Goal: Check status: Check status

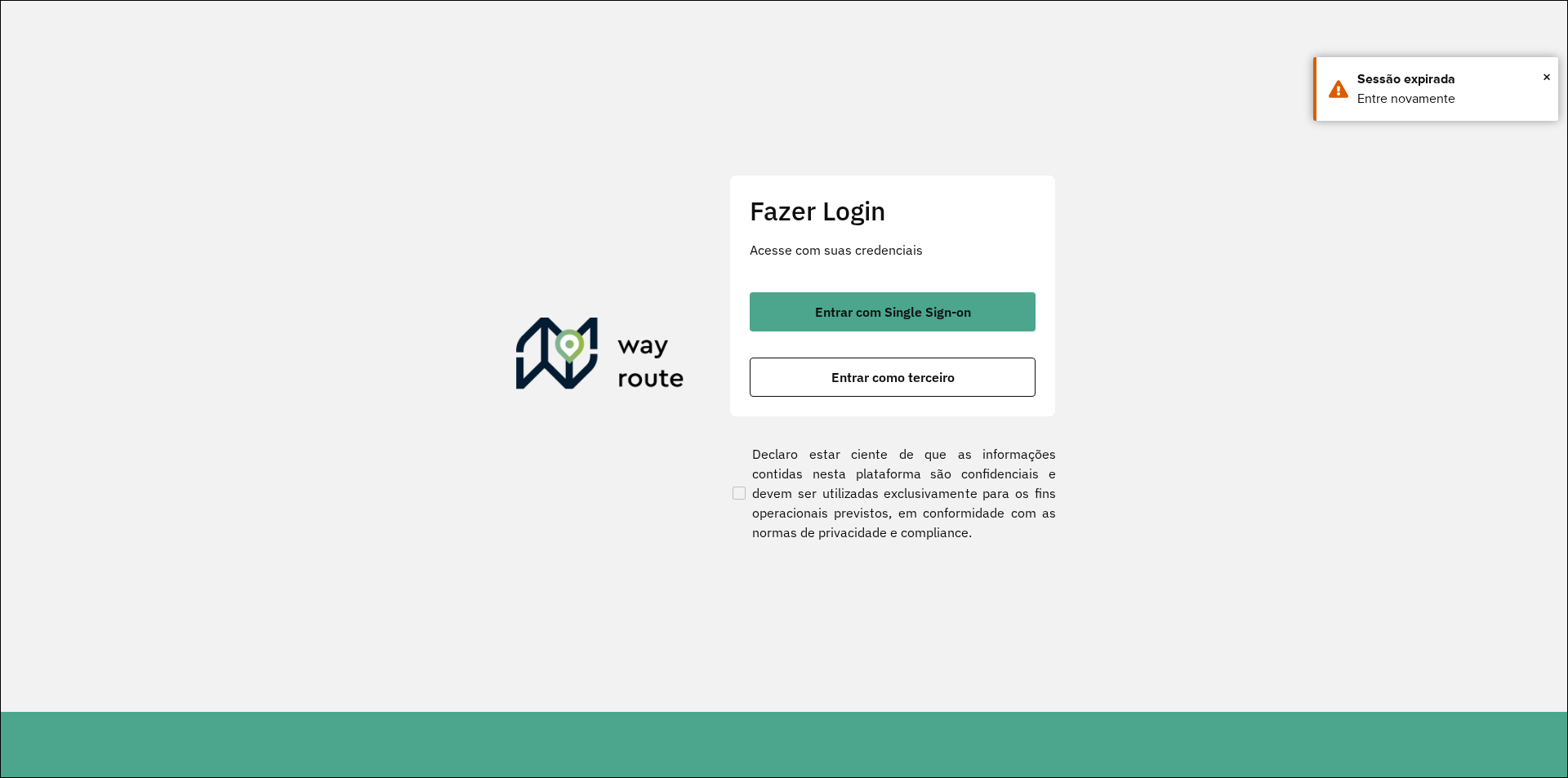
drag, startPoint x: 1320, startPoint y: 496, endPoint x: 1213, endPoint y: 432, distance: 124.7
click at [1274, 469] on section "Fazer Login Acesse com suas credenciais Entrar com Single Sign-on Entrar como t…" at bounding box center [784, 357] width 1567 height 711
click at [981, 384] on button "Entrar como terceiro" at bounding box center [893, 377] width 286 height 39
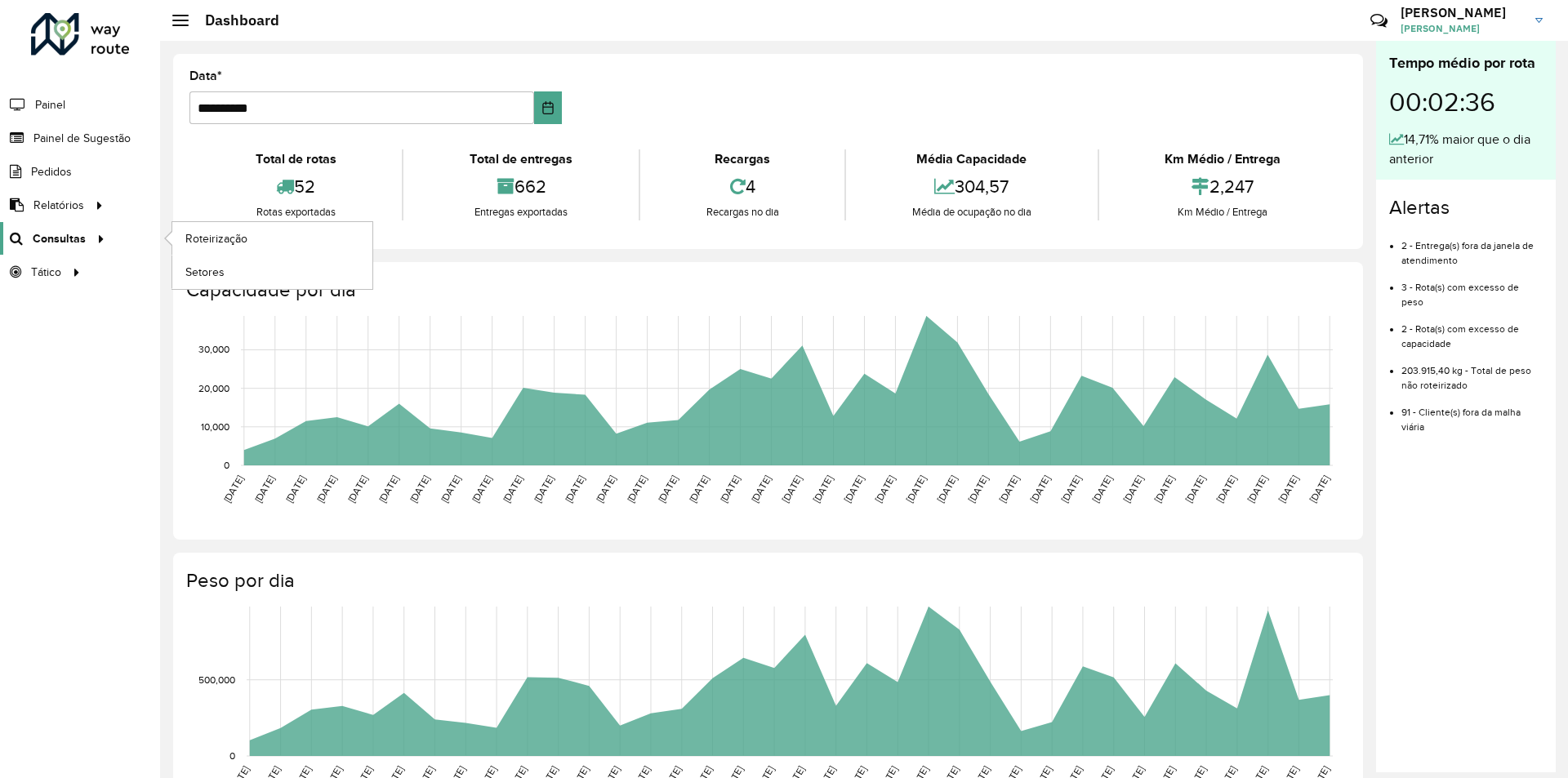
click at [57, 241] on span "Consultas" at bounding box center [59, 239] width 53 height 17
click at [217, 248] on link "Roteirização" at bounding box center [272, 238] width 201 height 33
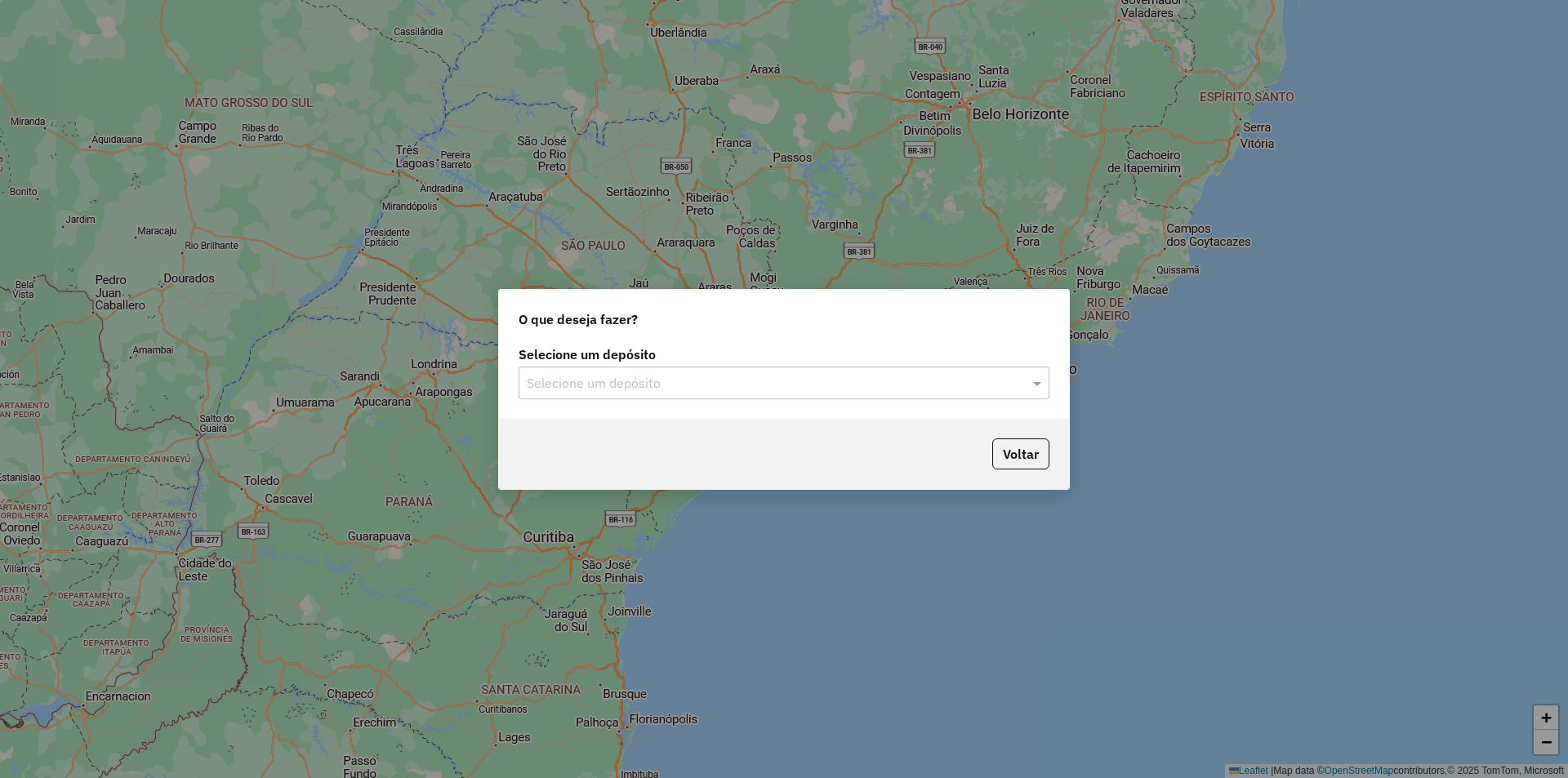
click at [901, 389] on input "text" at bounding box center [768, 384] width 482 height 20
click at [806, 432] on div "SAZ AR Tucuman" at bounding box center [784, 429] width 529 height 28
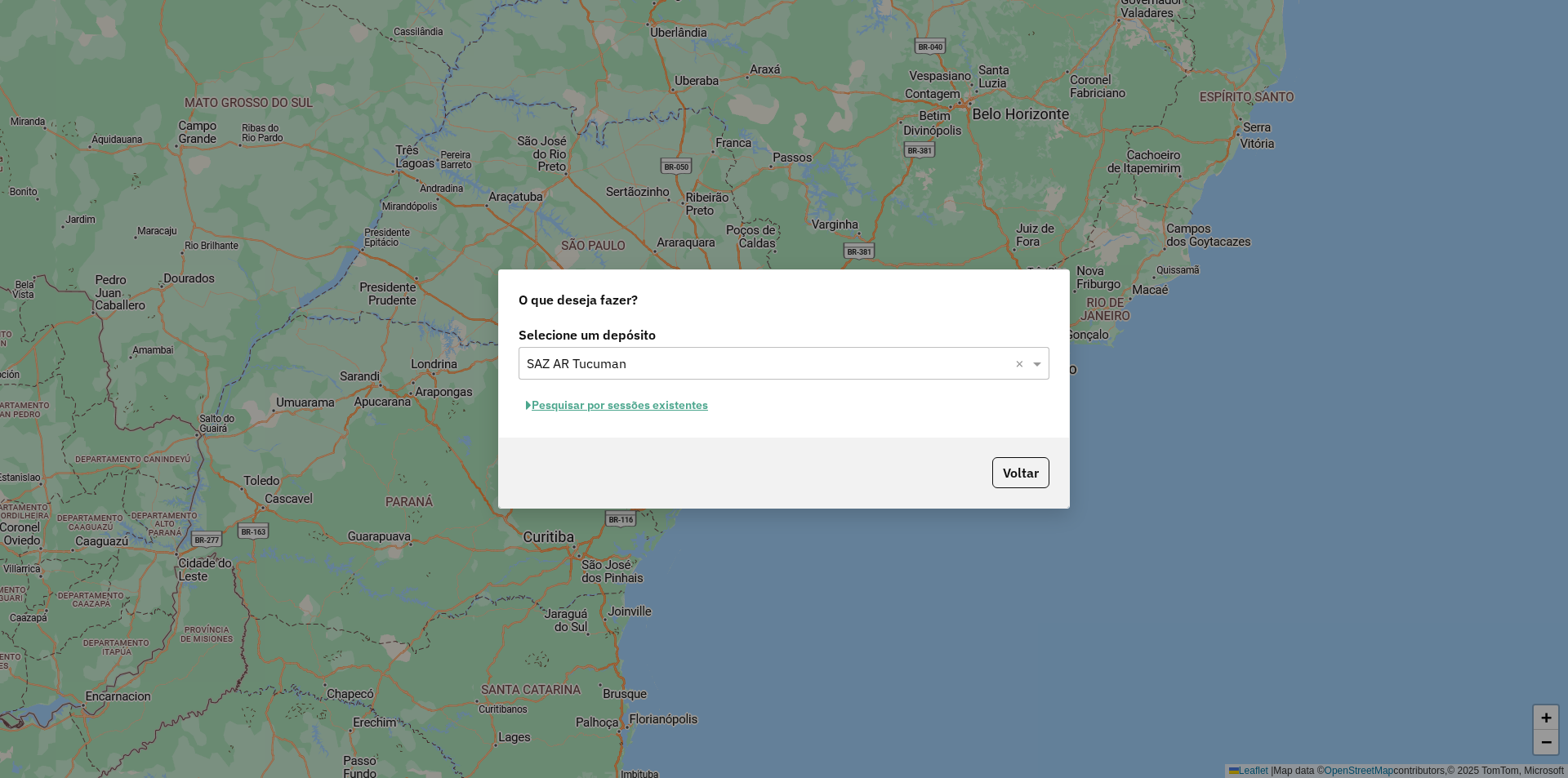
click at [674, 408] on button "Pesquisar por sessões existentes" at bounding box center [618, 405] width 197 height 26
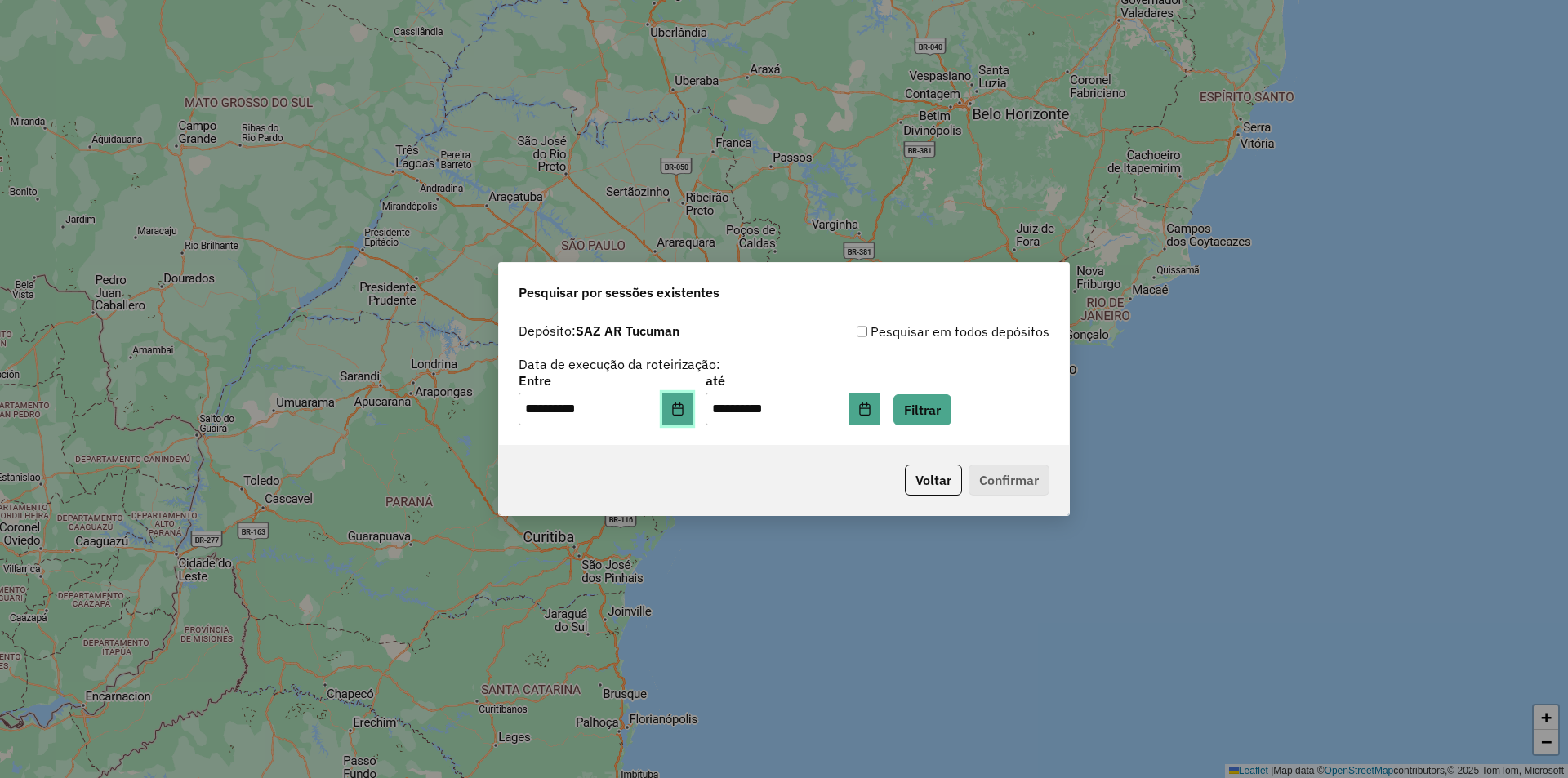
click at [683, 401] on button "Choose Date" at bounding box center [678, 409] width 31 height 33
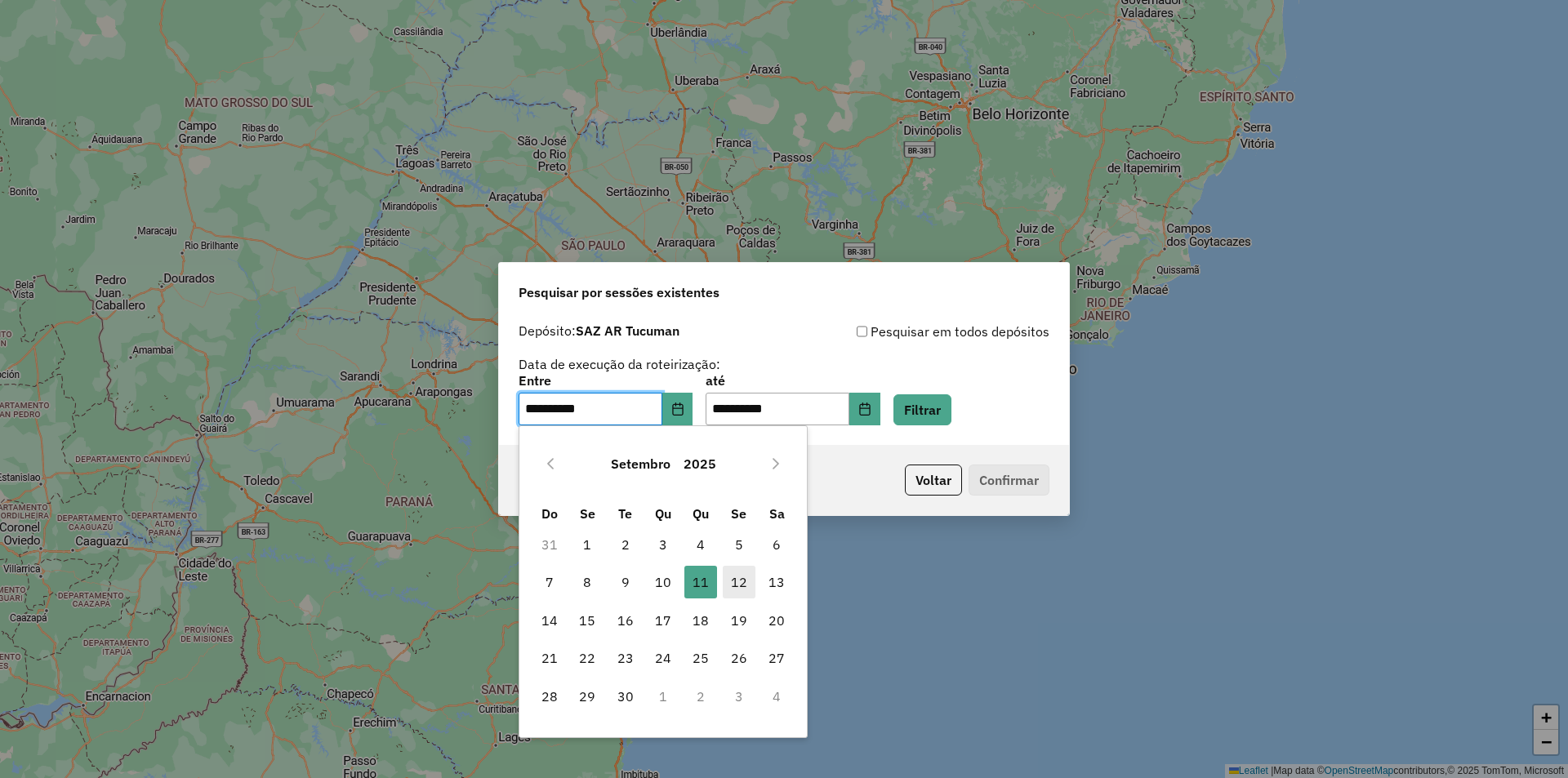
click at [743, 588] on span "12" at bounding box center [739, 582] width 33 height 33
type input "**********"
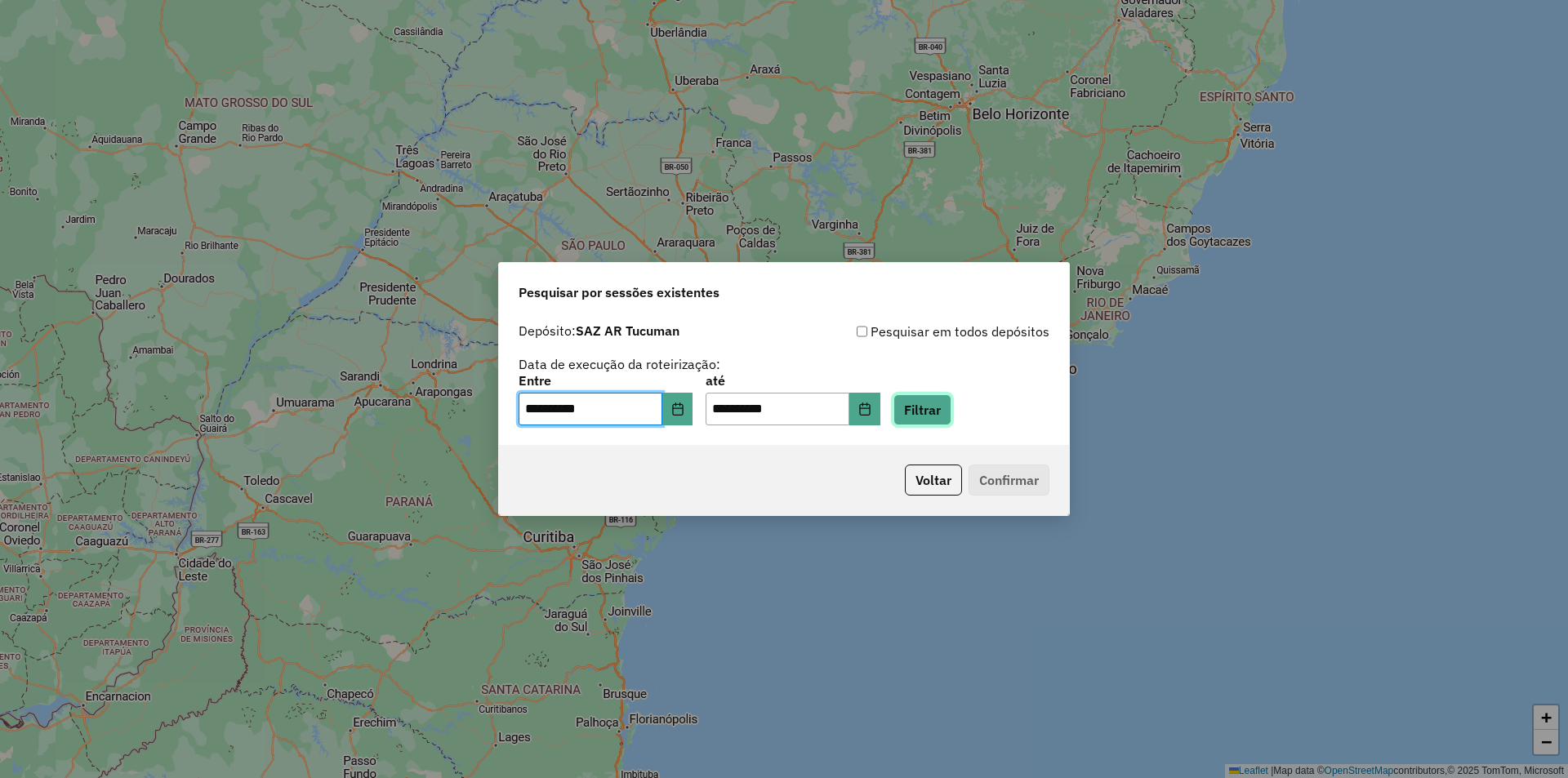
click at [949, 407] on button "Filtrar" at bounding box center [922, 410] width 58 height 31
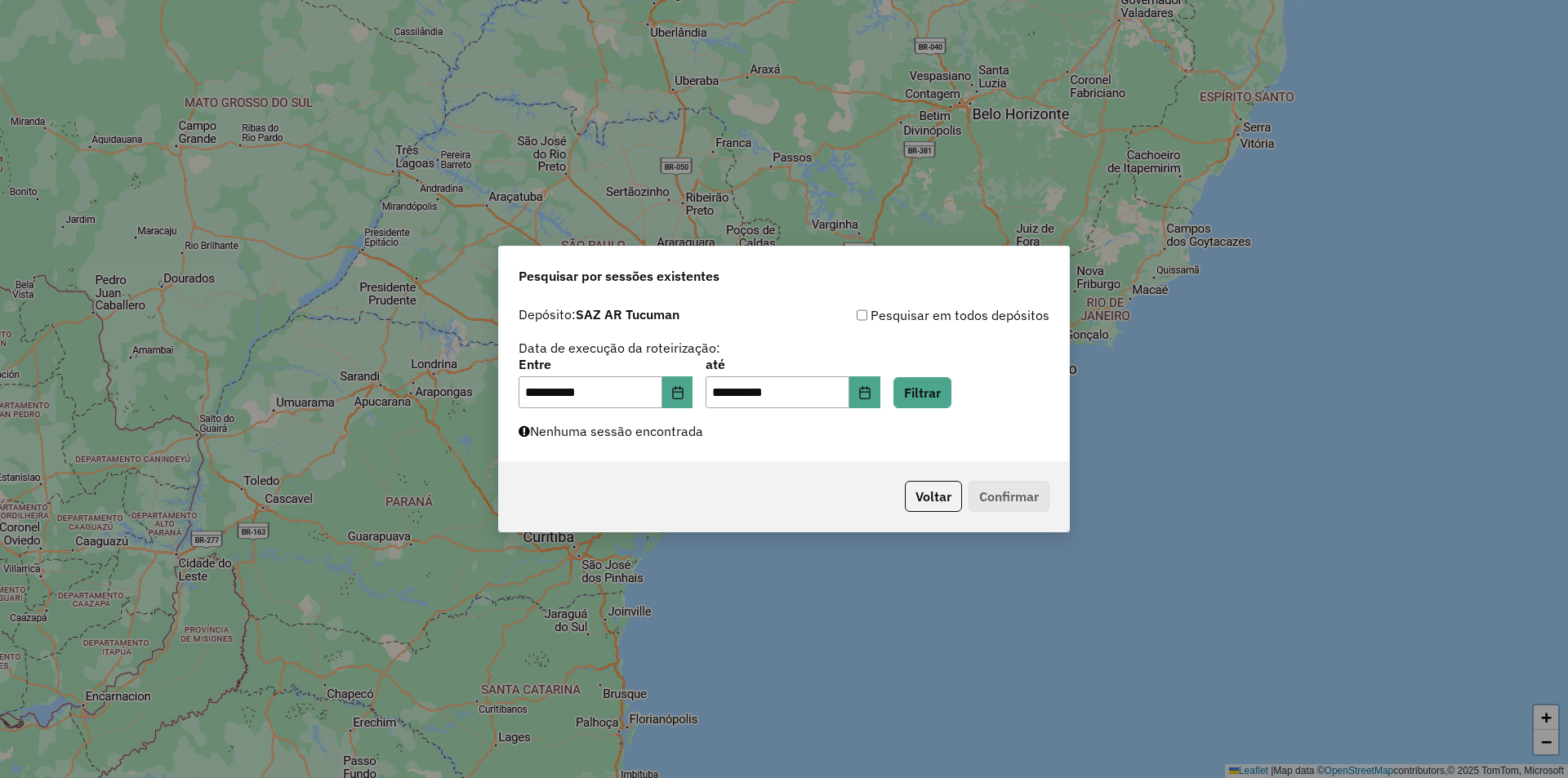
click at [921, 410] on div "**********" at bounding box center [784, 381] width 571 height 163
click at [946, 399] on button "Filtrar" at bounding box center [922, 392] width 58 height 31
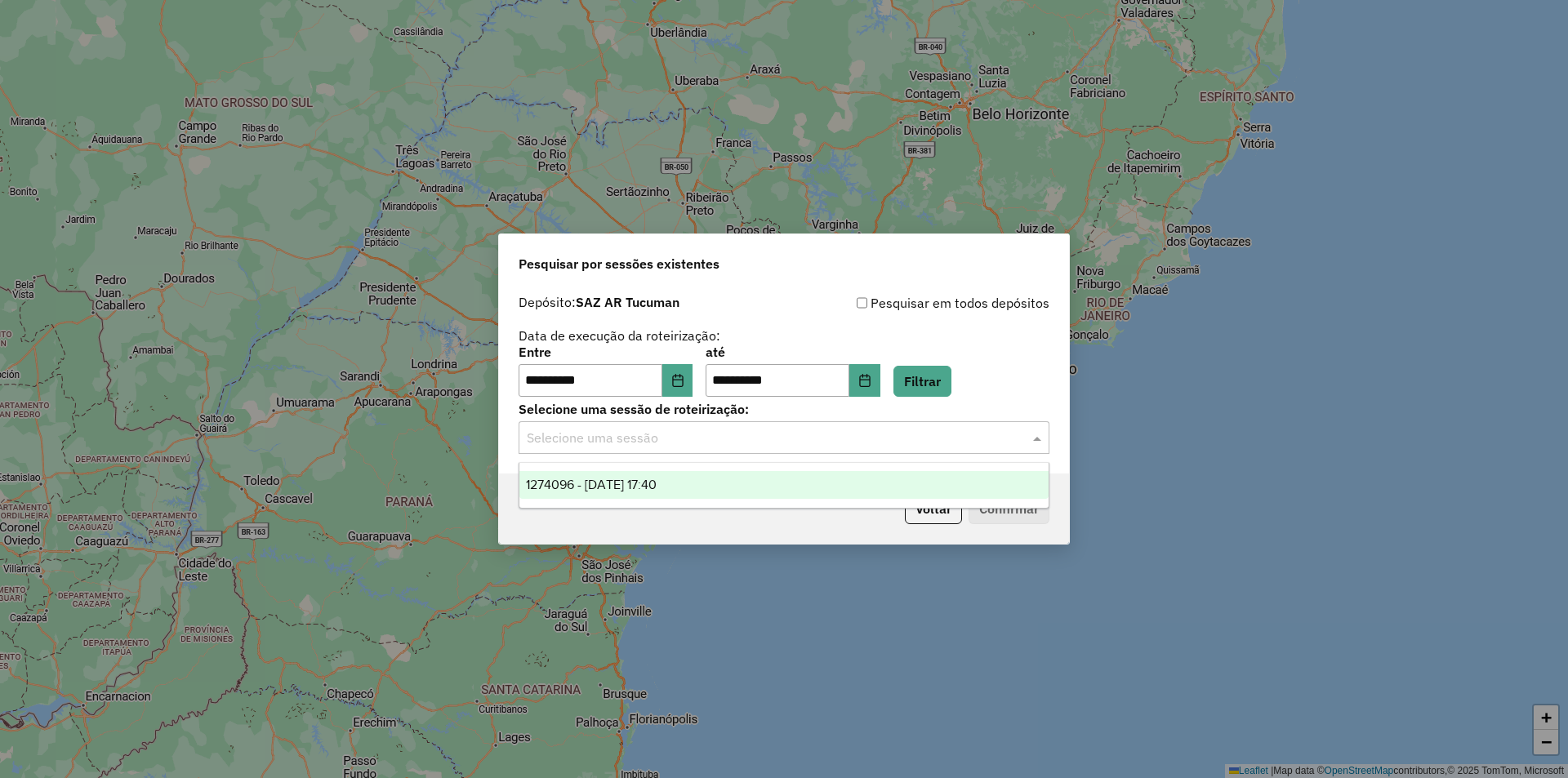
click at [930, 432] on input "text" at bounding box center [768, 438] width 482 height 20
click at [1333, 277] on div "**********" at bounding box center [784, 389] width 1568 height 778
